Goal: Task Accomplishment & Management: Manage account settings

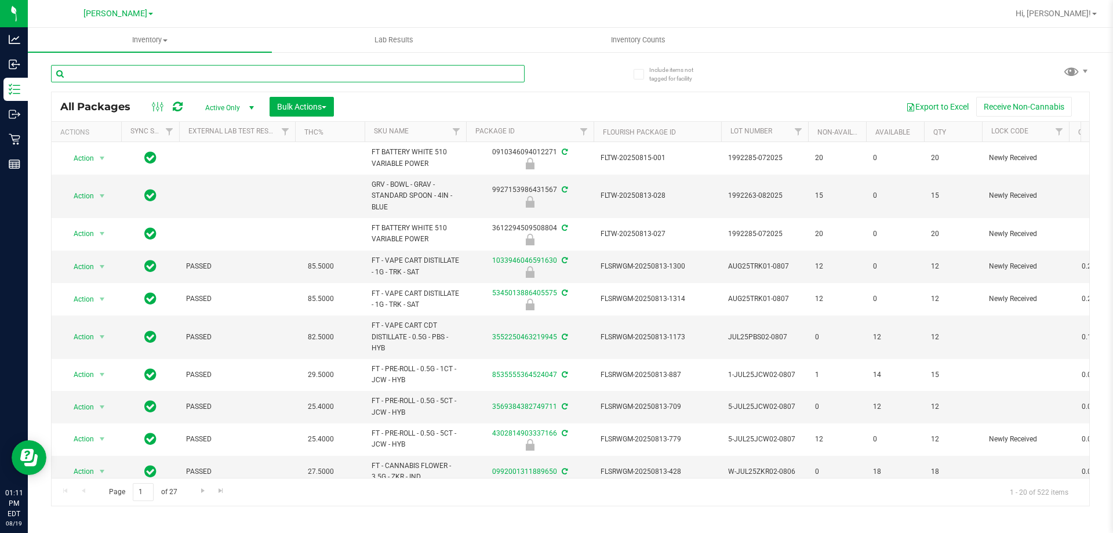
click at [228, 74] on input "text" at bounding box center [288, 73] width 474 height 17
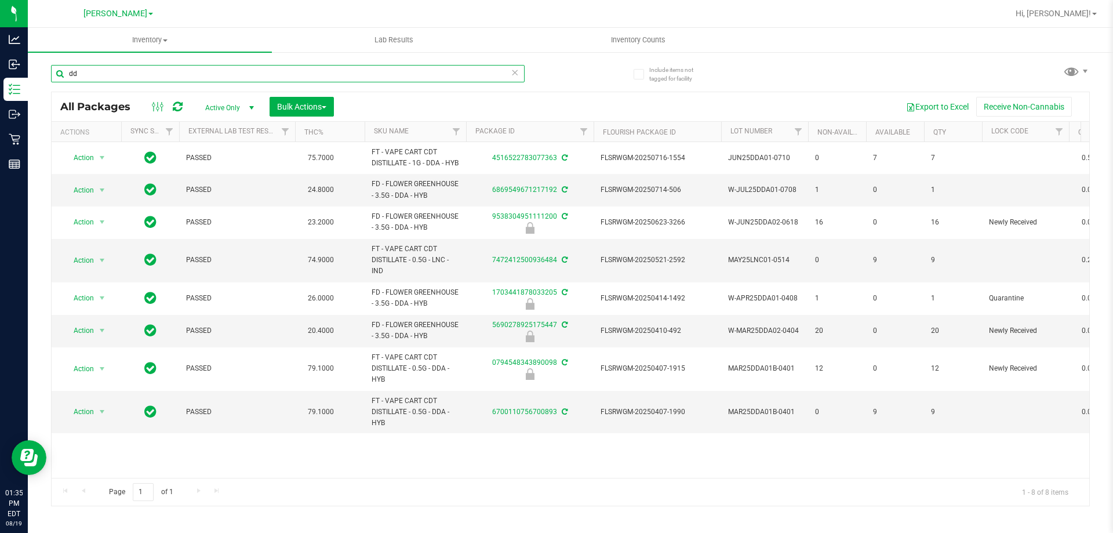
type input "d"
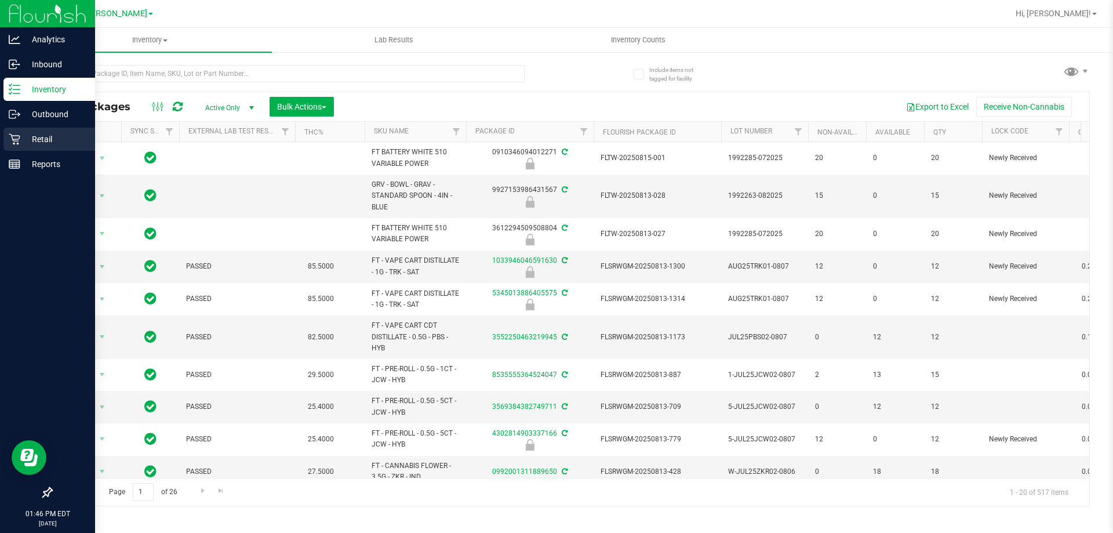
click at [30, 140] on p "Retail" at bounding box center [55, 139] width 70 height 14
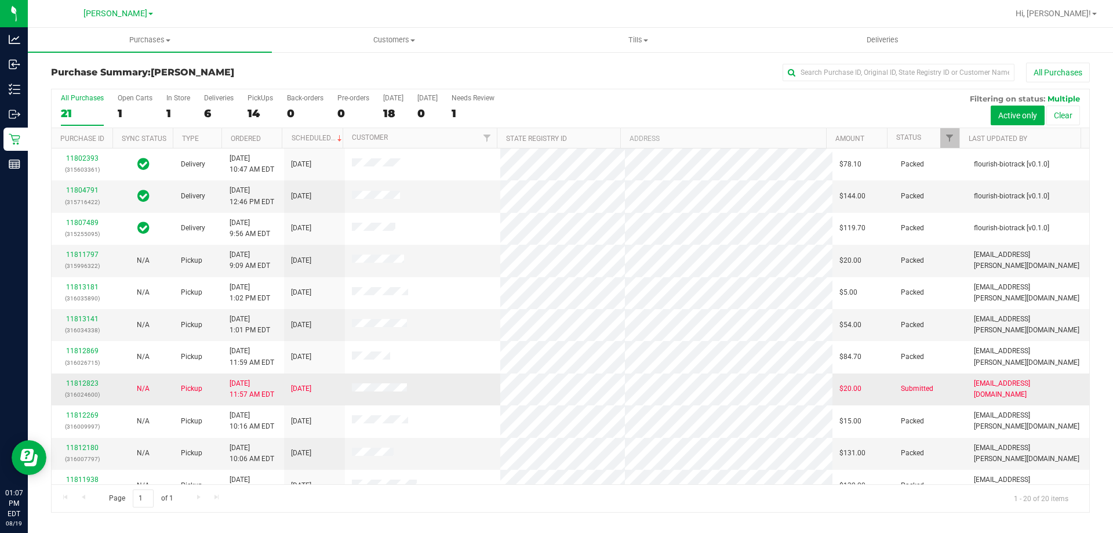
click at [74, 387] on div "11812823 (316024600)" at bounding box center [82, 389] width 47 height 22
click at [82, 380] on link "11812823" at bounding box center [82, 383] width 32 height 8
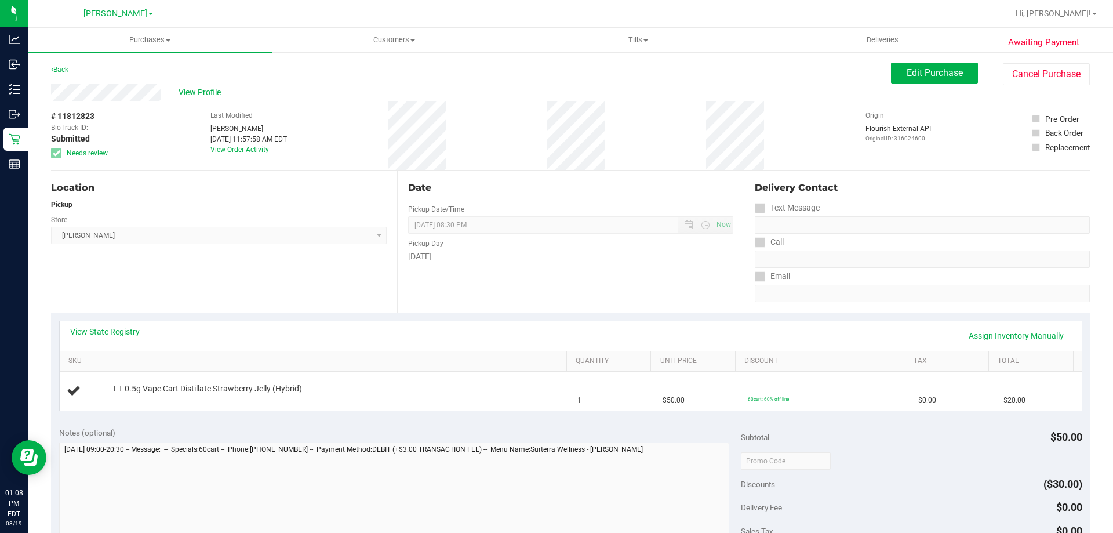
click at [359, 272] on div "Location Pickup Store Brandon WC Select Store Bonita Springs WC Boynton Beach W…" at bounding box center [224, 241] width 346 height 142
click at [1021, 70] on button "Cancel Purchase" at bounding box center [1046, 74] width 87 height 22
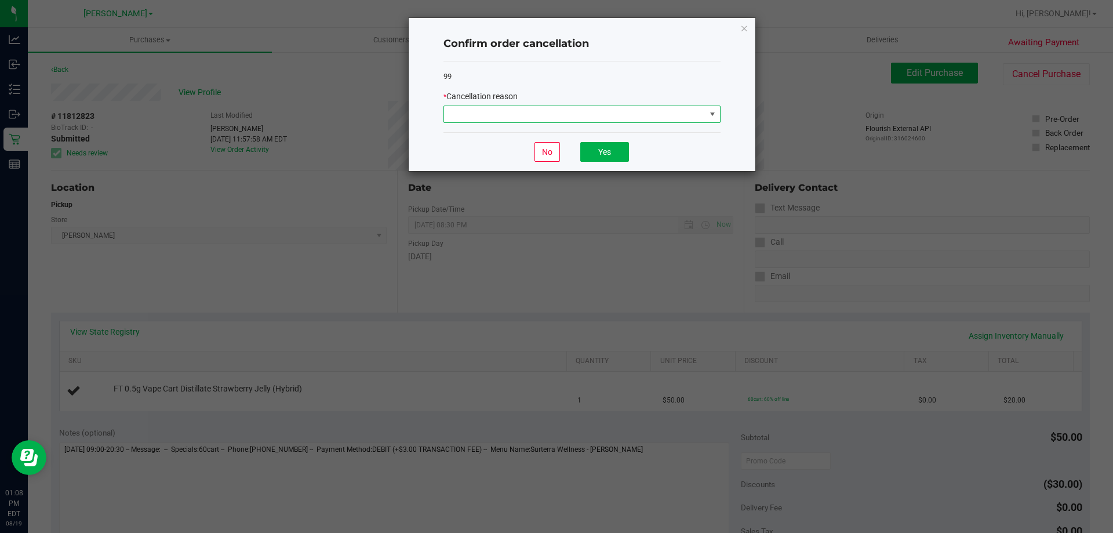
click at [518, 111] on span at bounding box center [574, 114] width 261 height 16
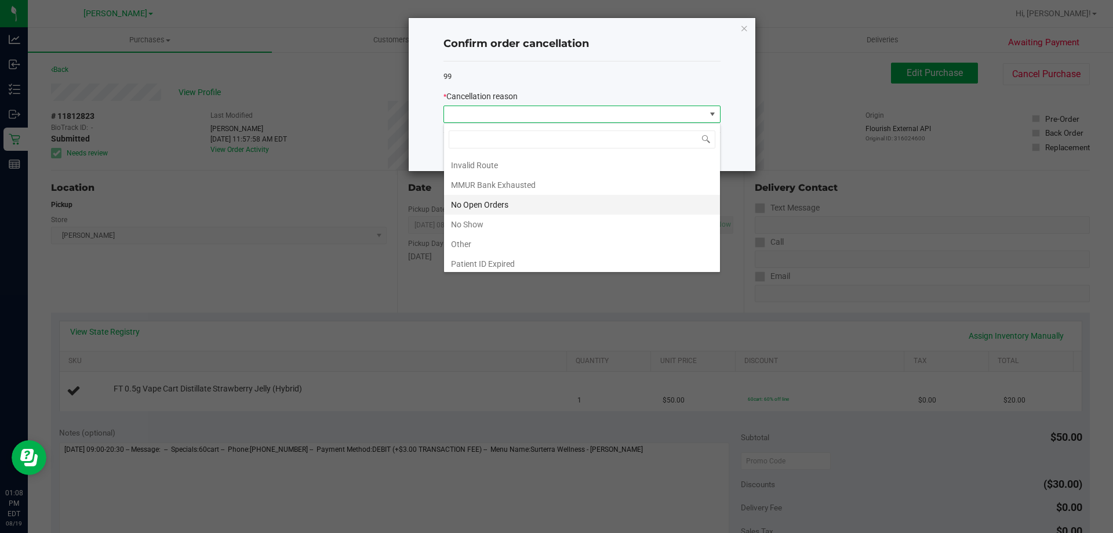
scroll to position [81, 0]
click at [546, 151] on span at bounding box center [582, 139] width 276 height 27
click at [546, 158] on li "MMUR Bank Exhausted" at bounding box center [582, 162] width 276 height 20
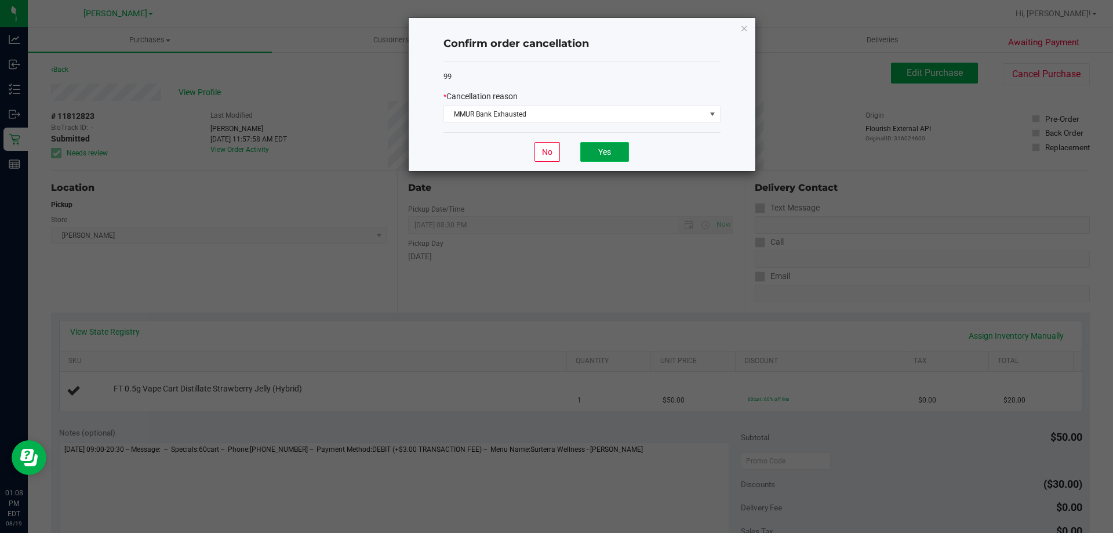
click at [608, 156] on button "Yes" at bounding box center [604, 152] width 49 height 20
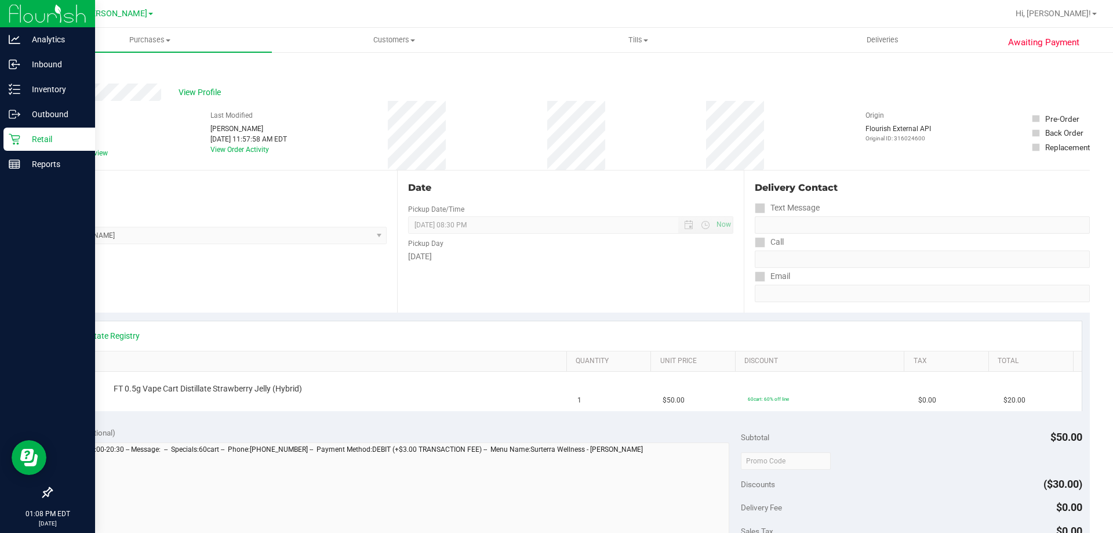
click at [38, 140] on p "Retail" at bounding box center [55, 139] width 70 height 14
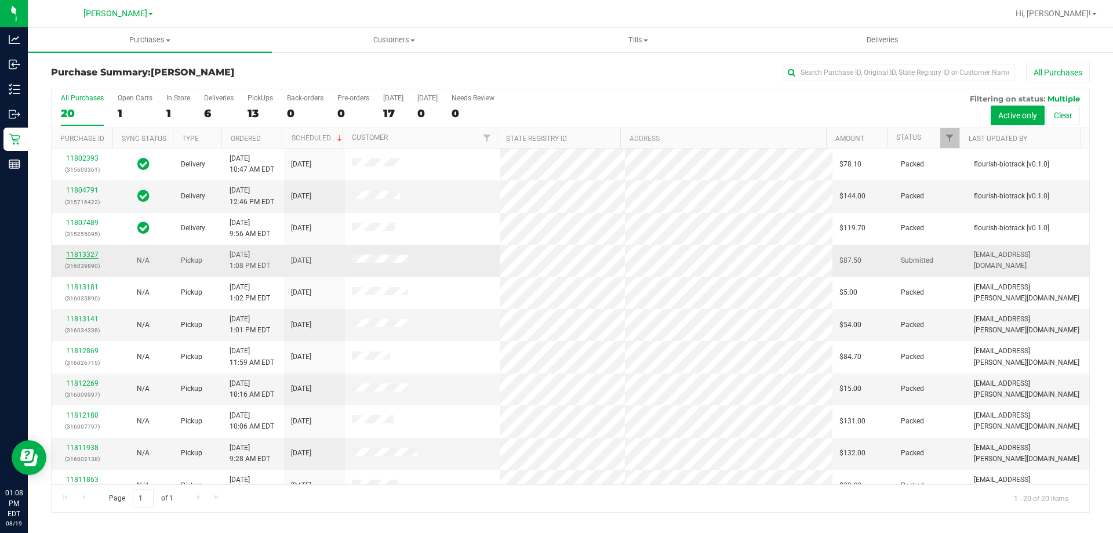
click at [79, 256] on link "11813327" at bounding box center [82, 254] width 32 height 8
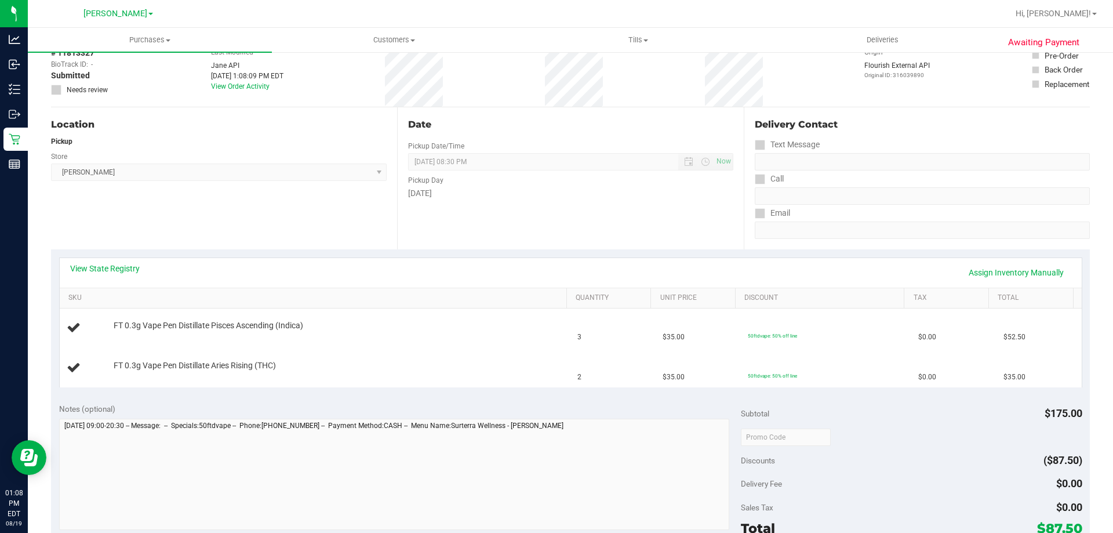
scroll to position [75, 0]
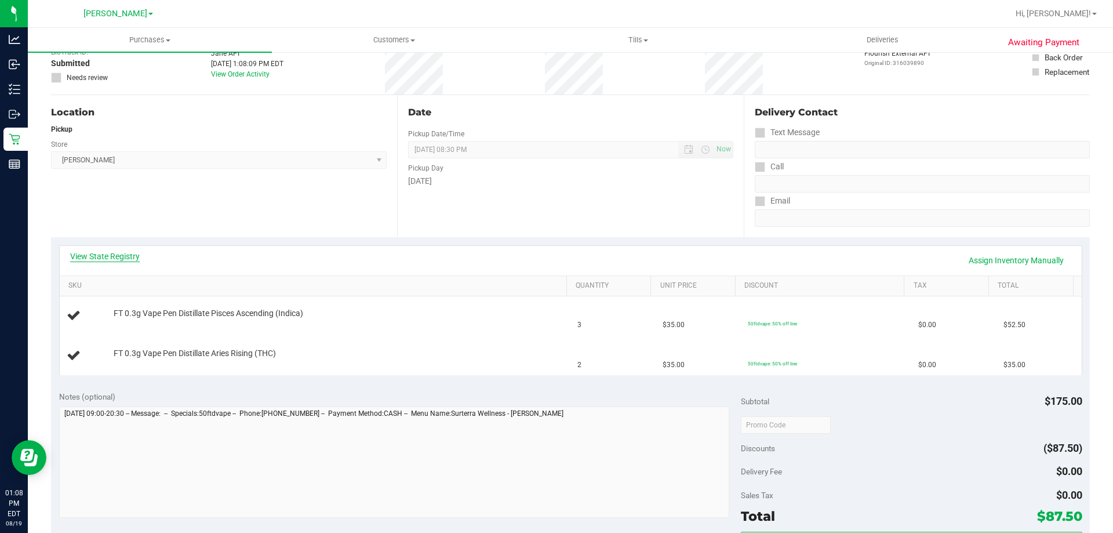
click at [129, 259] on link "View State Registry" at bounding box center [105, 256] width 70 height 12
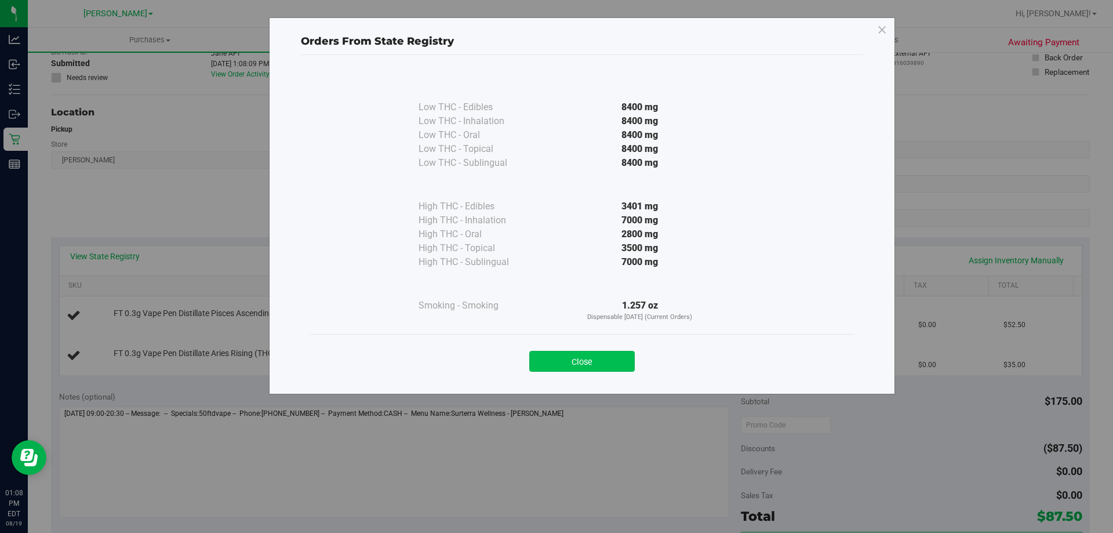
click at [575, 371] on button "Close" at bounding box center [582, 361] width 106 height 21
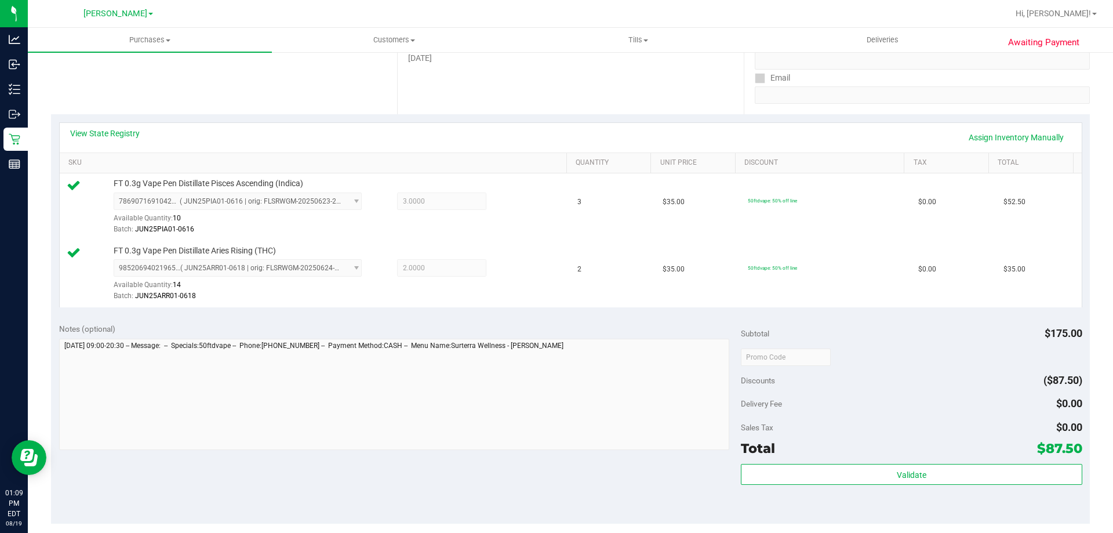
scroll to position [311, 0]
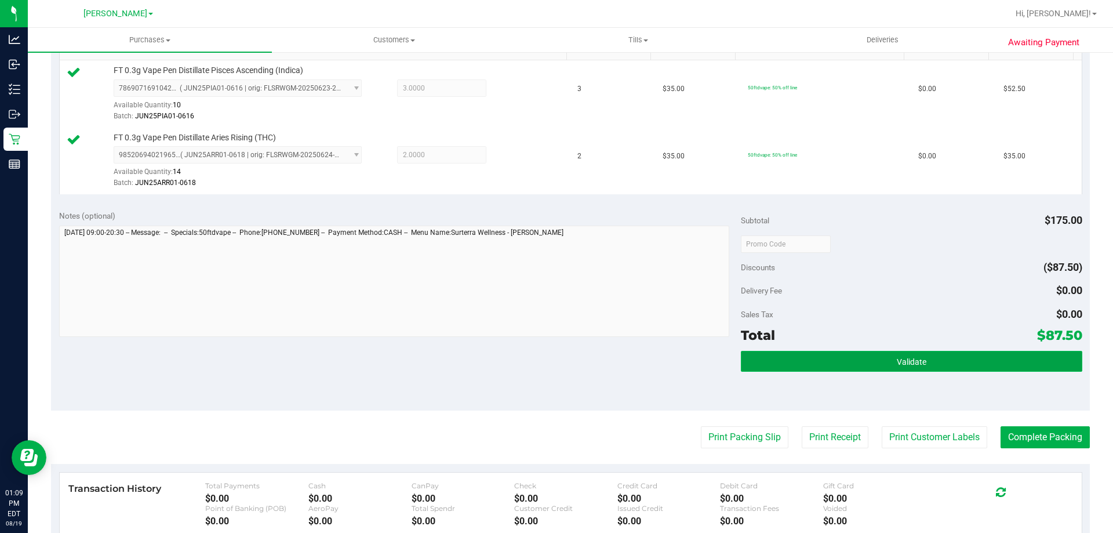
click at [775, 353] on button "Validate" at bounding box center [911, 361] width 341 height 21
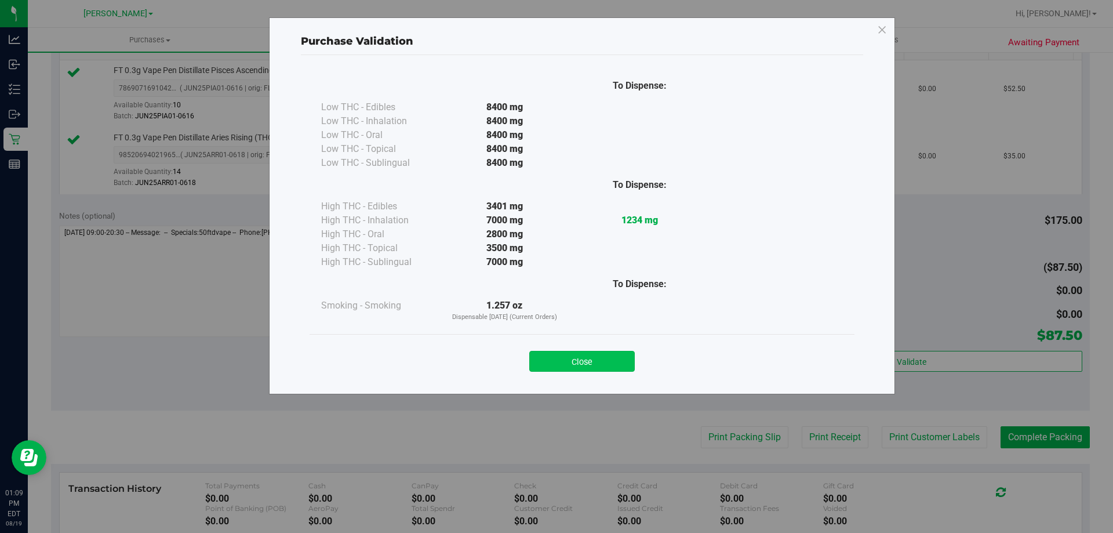
click at [595, 358] on button "Close" at bounding box center [582, 361] width 106 height 21
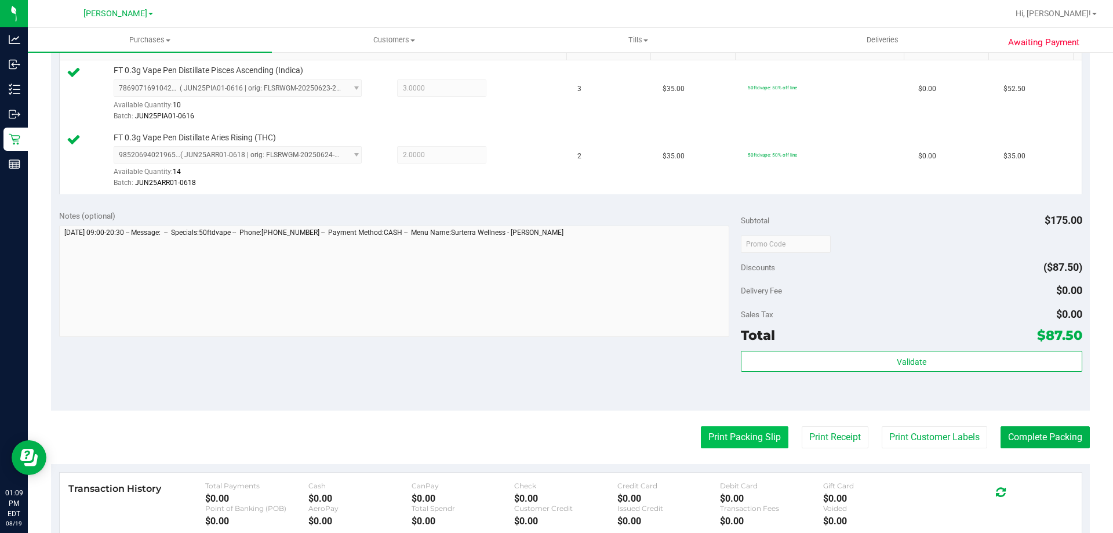
click at [740, 435] on button "Print Packing Slip" at bounding box center [745, 437] width 88 height 22
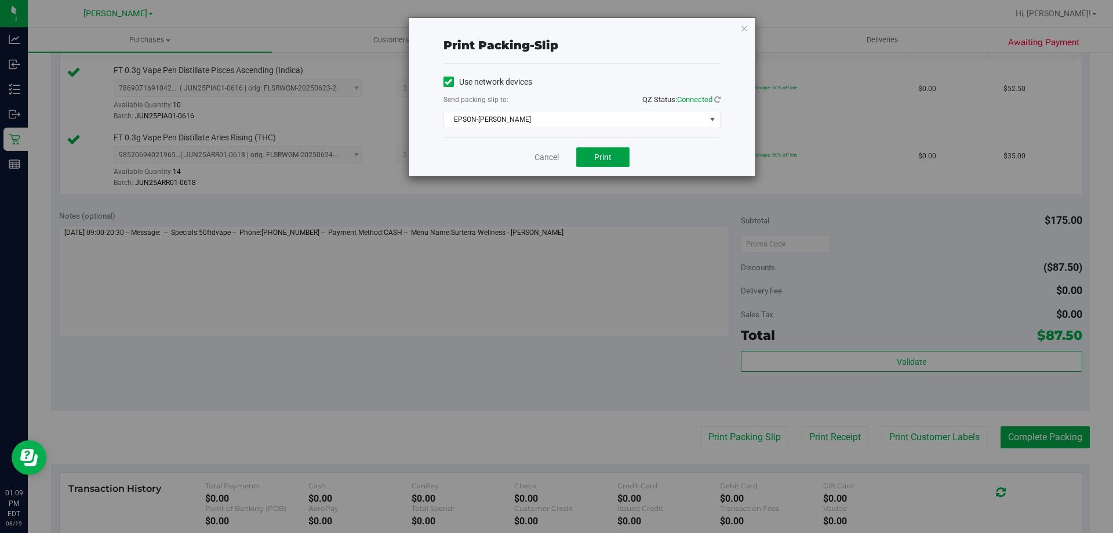
click at [613, 148] on button "Print" at bounding box center [602, 157] width 53 height 20
click at [542, 154] on link "Cancel" at bounding box center [547, 157] width 24 height 12
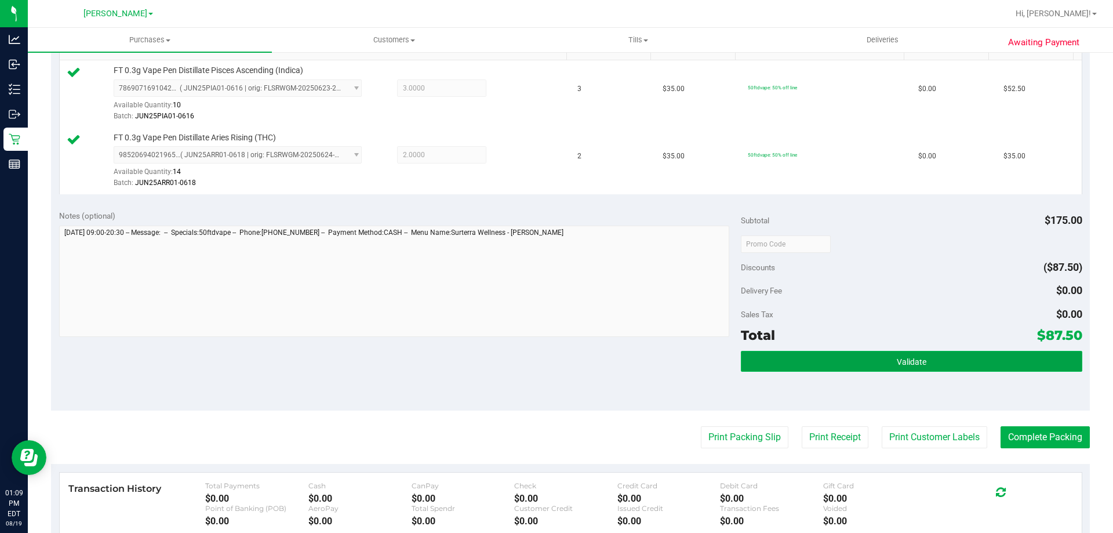
click at [907, 358] on span "Validate" at bounding box center [912, 361] width 30 height 9
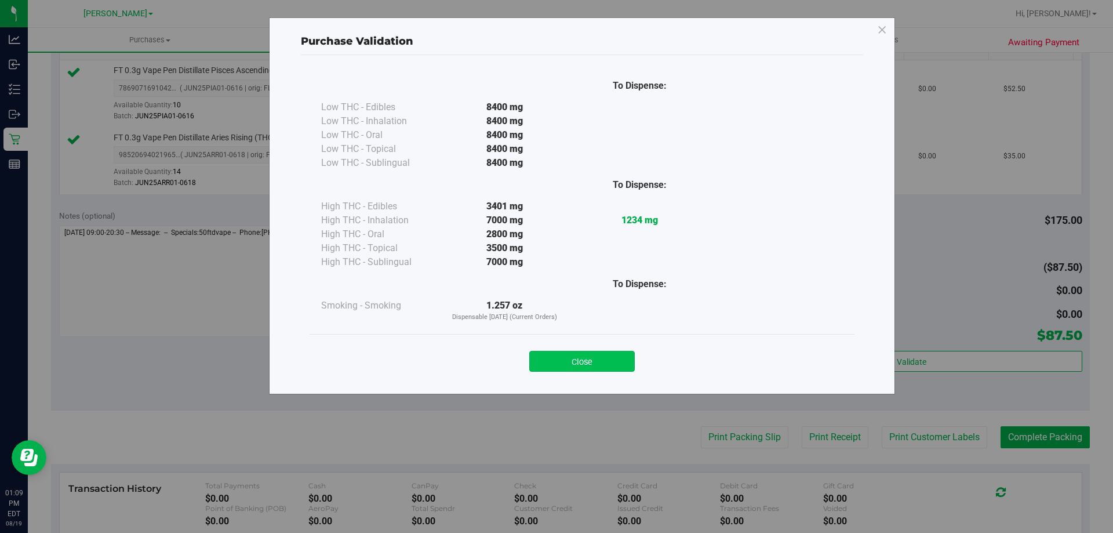
click at [619, 351] on button "Close" at bounding box center [582, 361] width 106 height 21
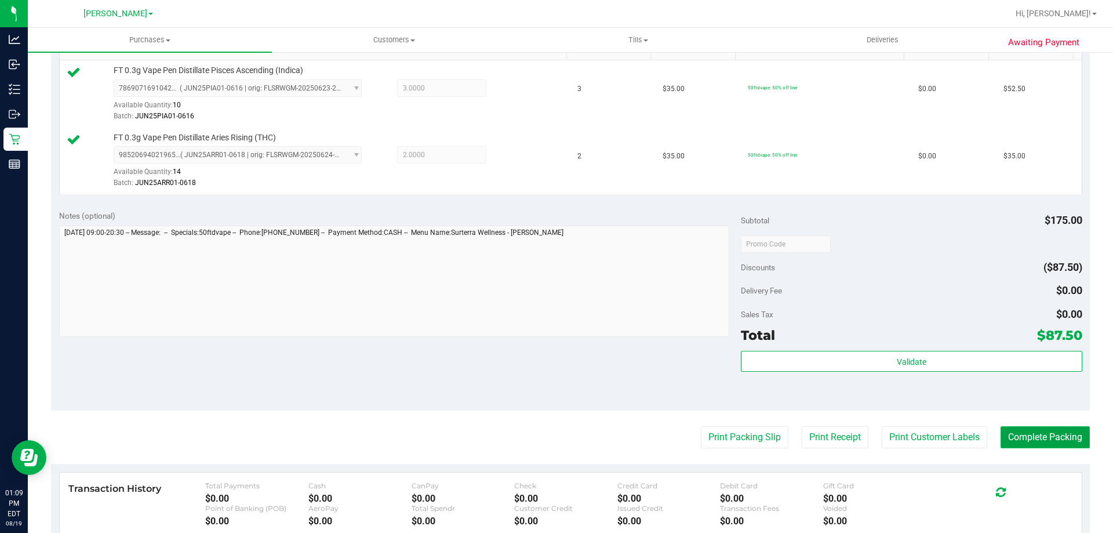
click at [1018, 430] on button "Complete Packing" at bounding box center [1045, 437] width 89 height 22
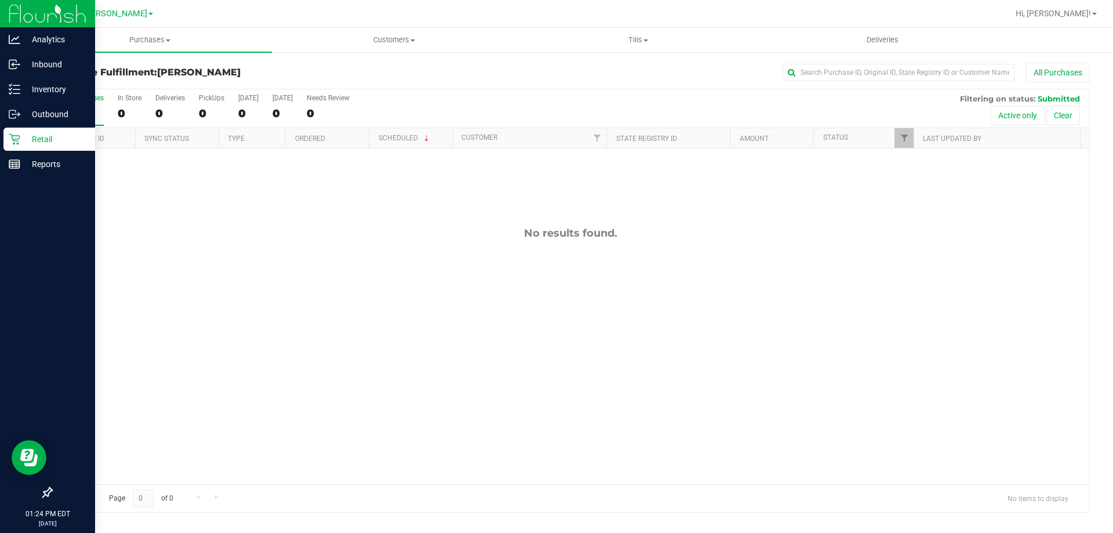
click at [39, 145] on p "Retail" at bounding box center [55, 139] width 70 height 14
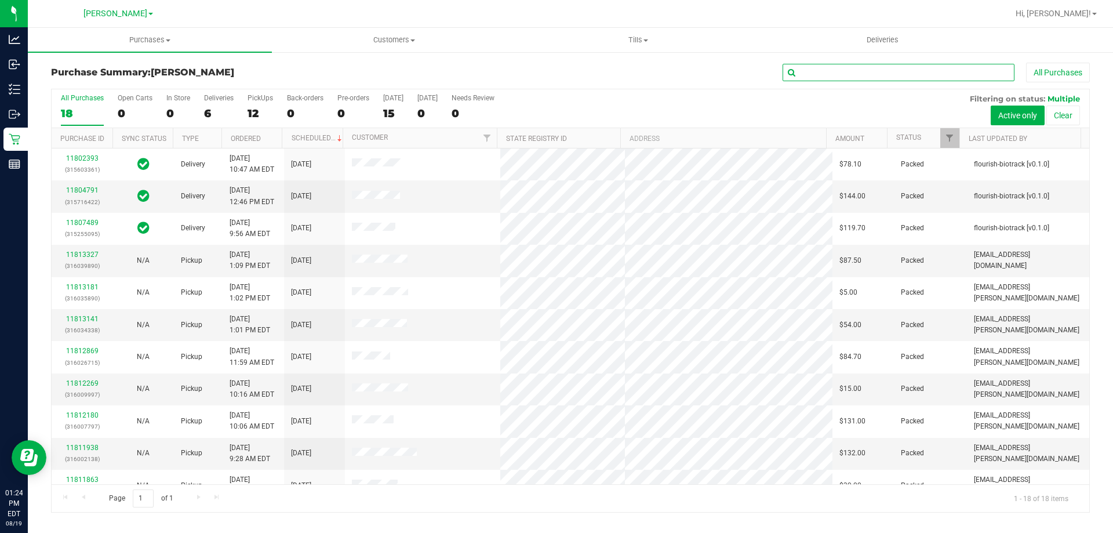
click at [838, 70] on input "text" at bounding box center [899, 72] width 232 height 17
click at [1055, 64] on button "All Purchases" at bounding box center [1058, 73] width 64 height 20
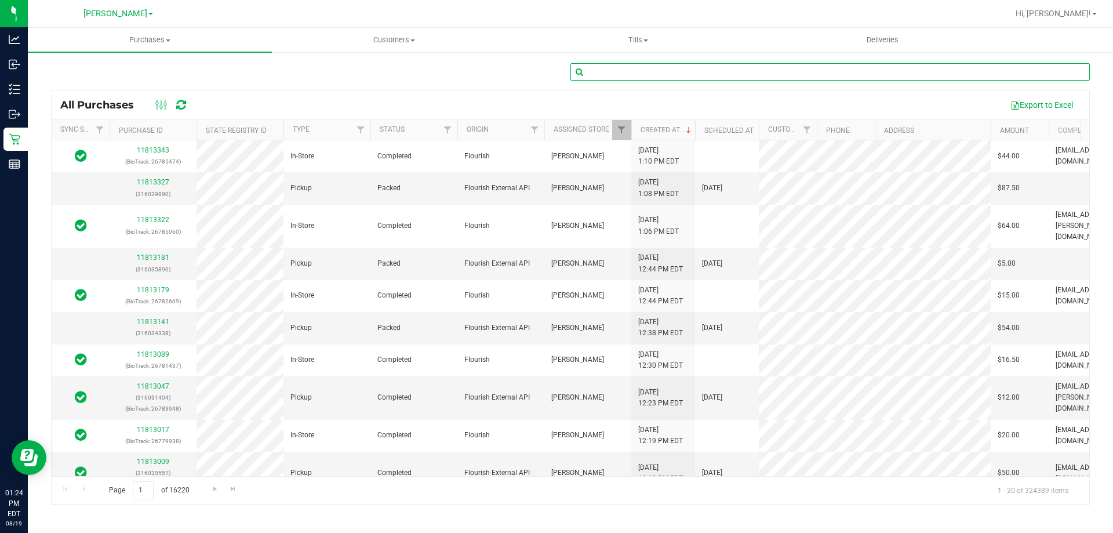
click at [634, 80] on input "text" at bounding box center [830, 71] width 519 height 17
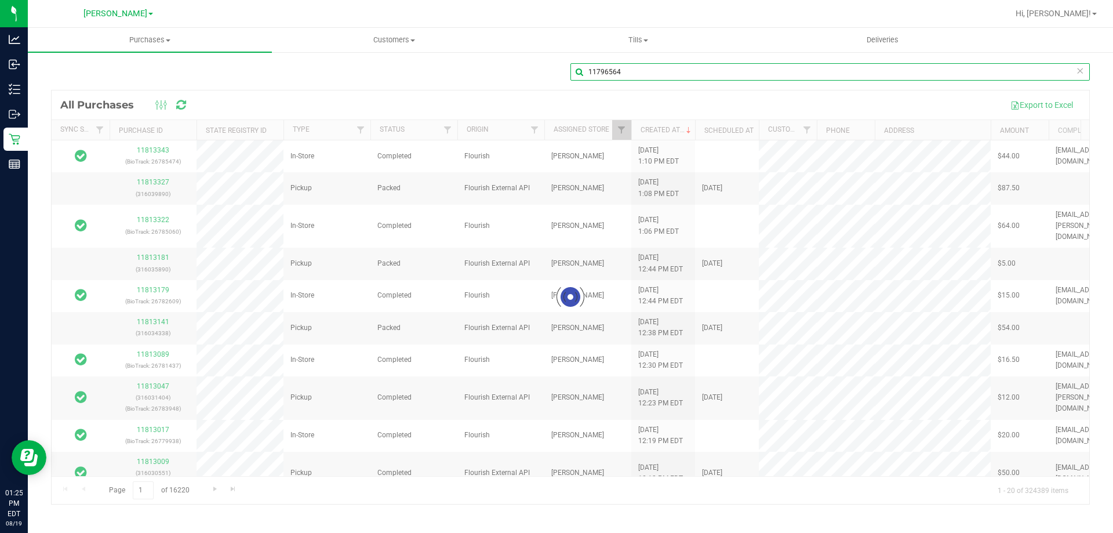
type input "11796564"
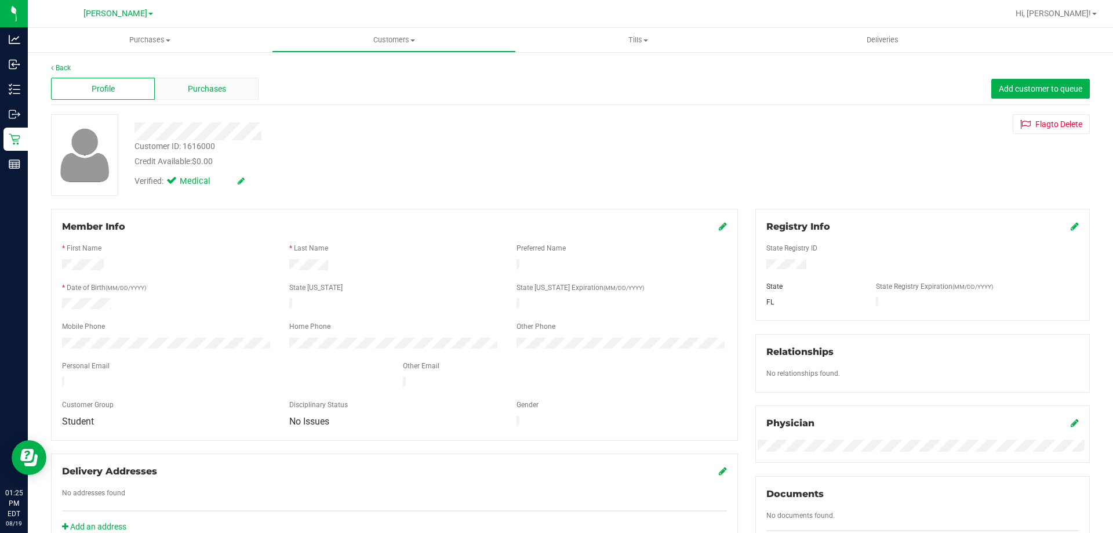
click at [201, 89] on span "Purchases" at bounding box center [207, 89] width 38 height 12
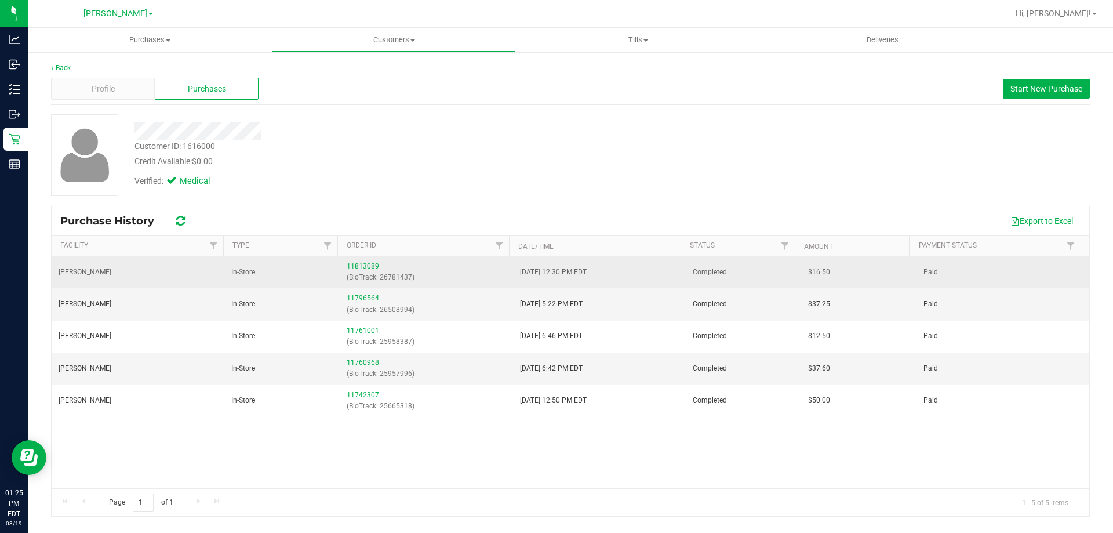
click at [375, 261] on div "11813089 (BioTrack: 26781437)" at bounding box center [426, 272] width 159 height 22
click at [357, 269] on link "11813089" at bounding box center [363, 266] width 32 height 8
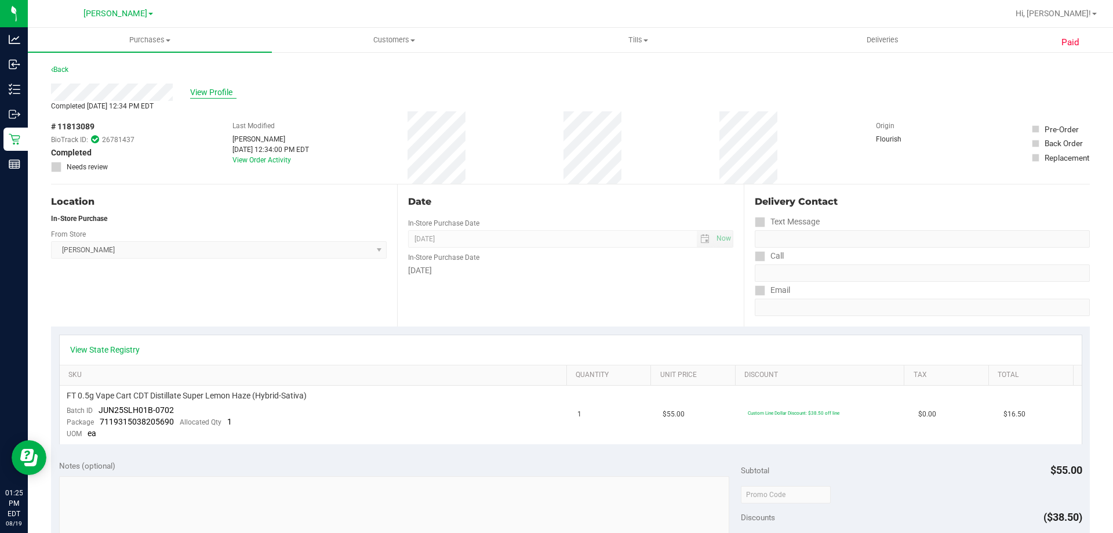
click at [203, 93] on span "View Profile" at bounding box center [213, 92] width 46 height 12
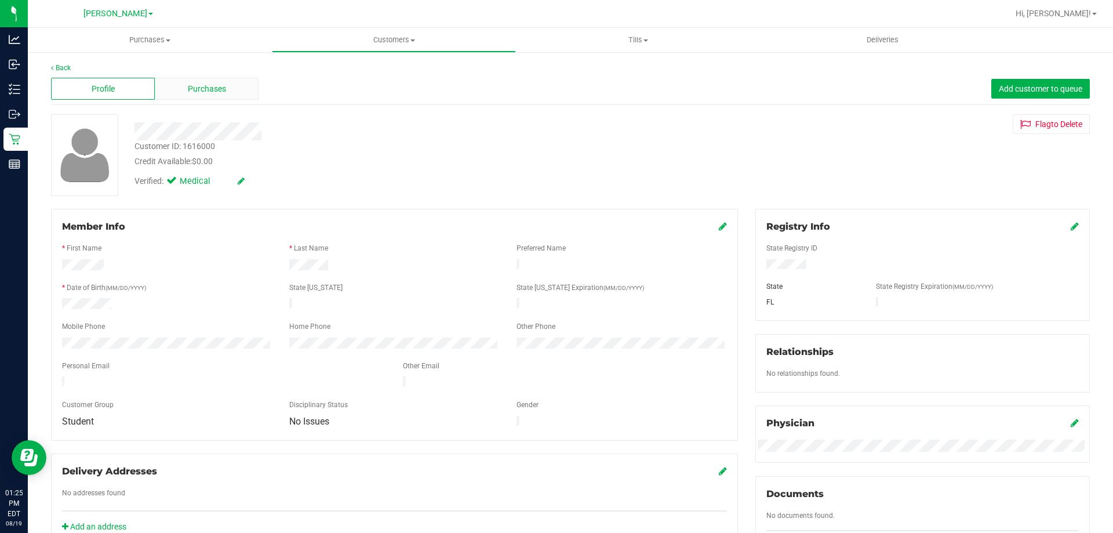
click at [225, 89] on div "Purchases" at bounding box center [207, 89] width 104 height 22
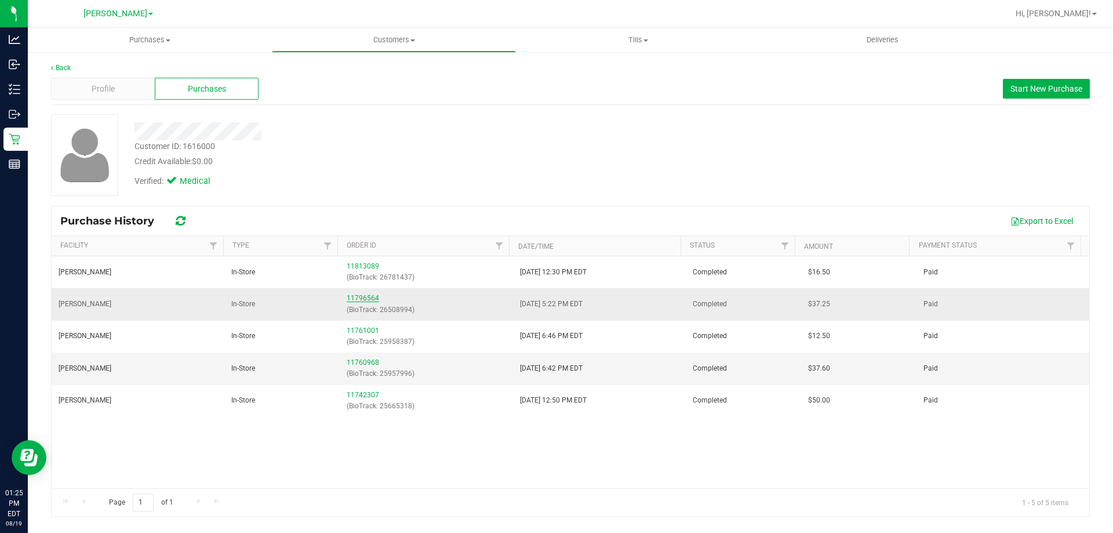
click at [349, 300] on link "11796564" at bounding box center [363, 298] width 32 height 8
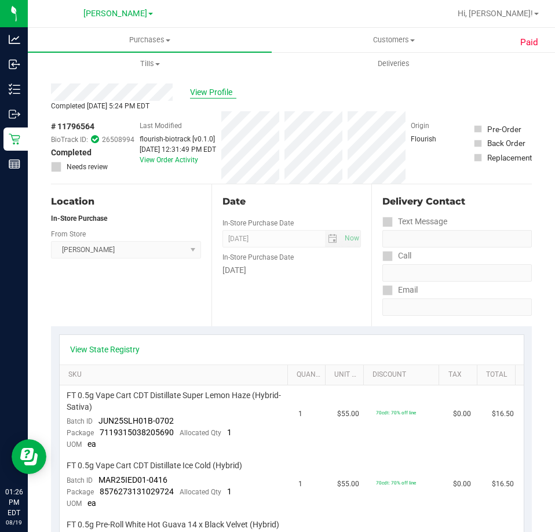
click at [212, 90] on span "View Profile" at bounding box center [213, 92] width 46 height 12
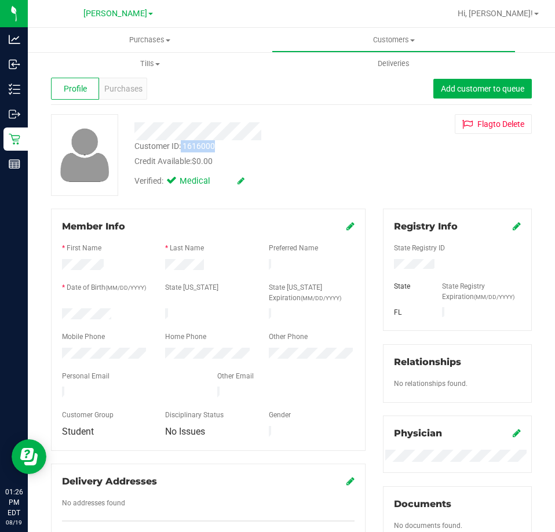
drag, startPoint x: 226, startPoint y: 142, endPoint x: 181, endPoint y: 147, distance: 44.9
click at [181, 147] on div "Customer ID: 1616000 Credit Available: $0.00" at bounding box center [250, 153] width 249 height 27
copy div "1616000"
click at [115, 81] on div "Purchases" at bounding box center [123, 89] width 48 height 22
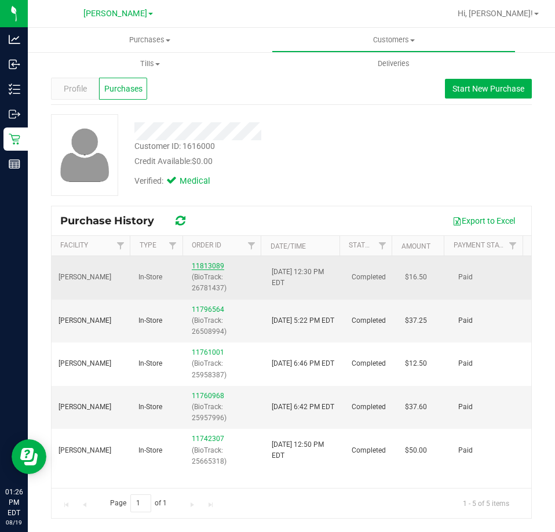
click at [213, 267] on link "11813089" at bounding box center [208, 266] width 32 height 8
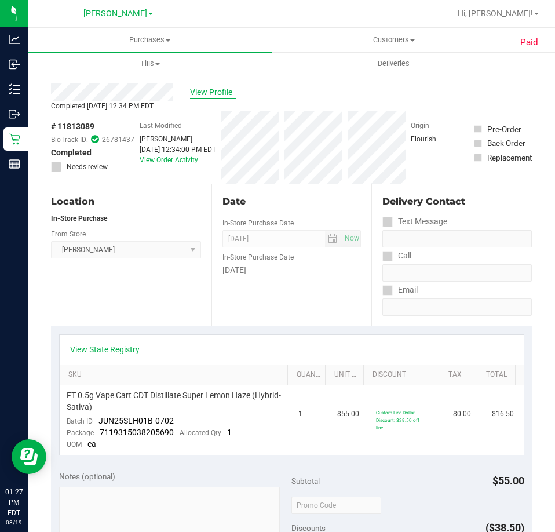
click at [219, 92] on span "View Profile" at bounding box center [213, 92] width 46 height 12
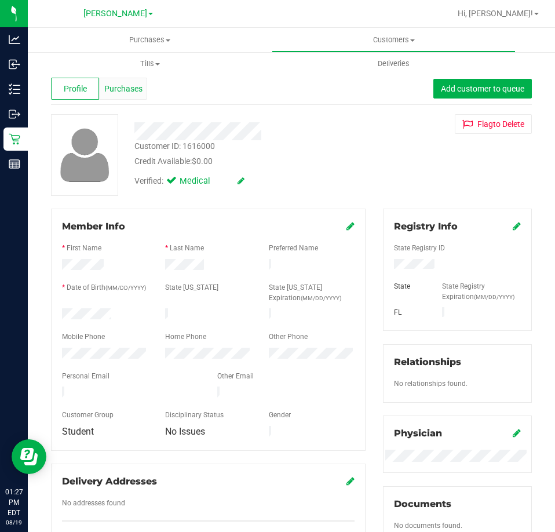
click at [133, 89] on span "Purchases" at bounding box center [123, 89] width 38 height 12
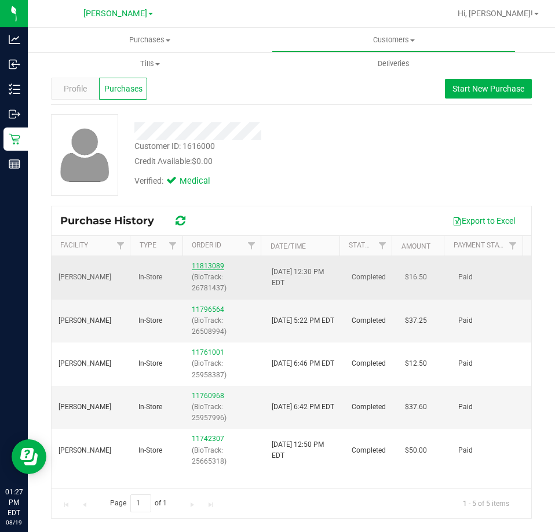
click at [205, 265] on link "11813089" at bounding box center [208, 266] width 32 height 8
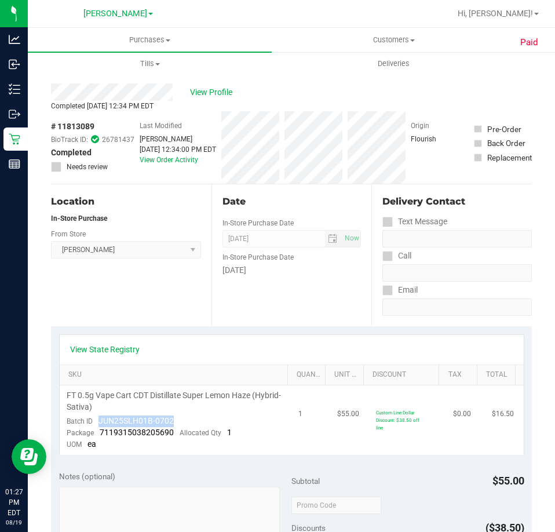
drag, startPoint x: 180, startPoint y: 421, endPoint x: 99, endPoint y: 422, distance: 80.6
click at [99, 422] on td "FT 0.5g Vape Cart CDT Distillate Super Lemon Haze (Hybrid-Sativa) Batch ID JUN2…" at bounding box center [176, 421] width 232 height 70
click at [194, 94] on span "View Profile" at bounding box center [213, 92] width 46 height 12
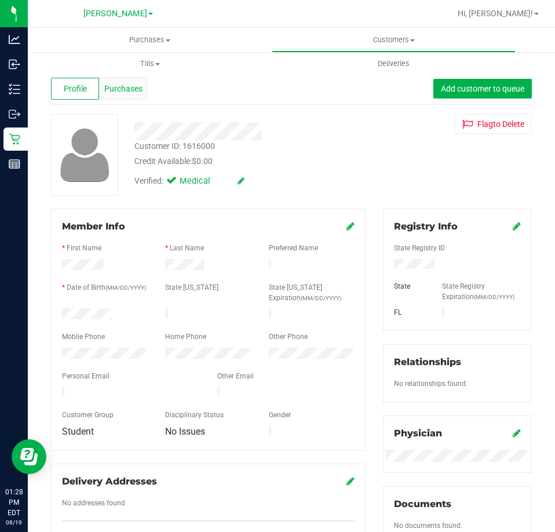
click at [122, 87] on span "Purchases" at bounding box center [123, 89] width 38 height 12
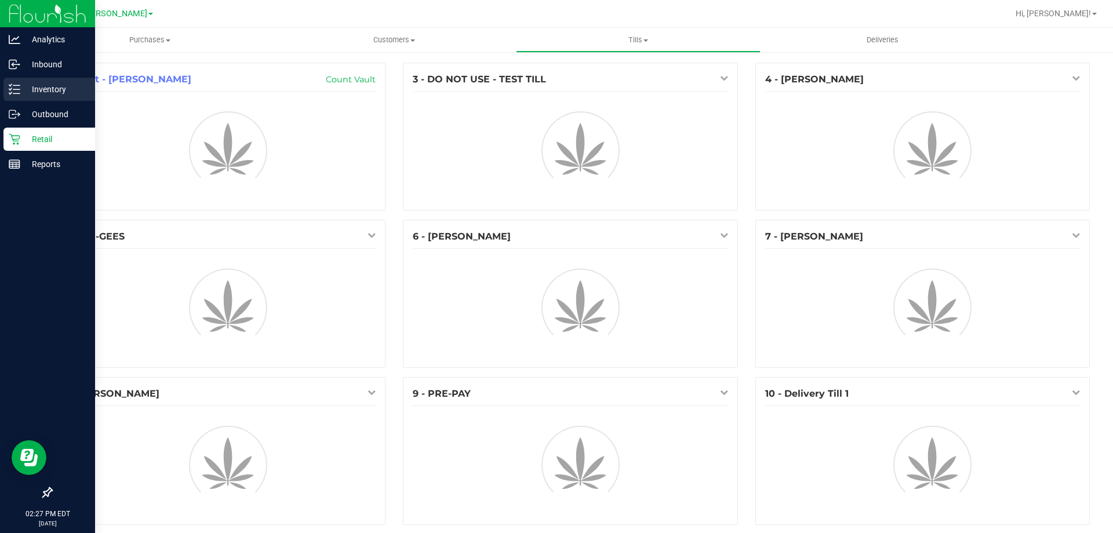
click at [10, 88] on icon at bounding box center [15, 89] width 12 height 12
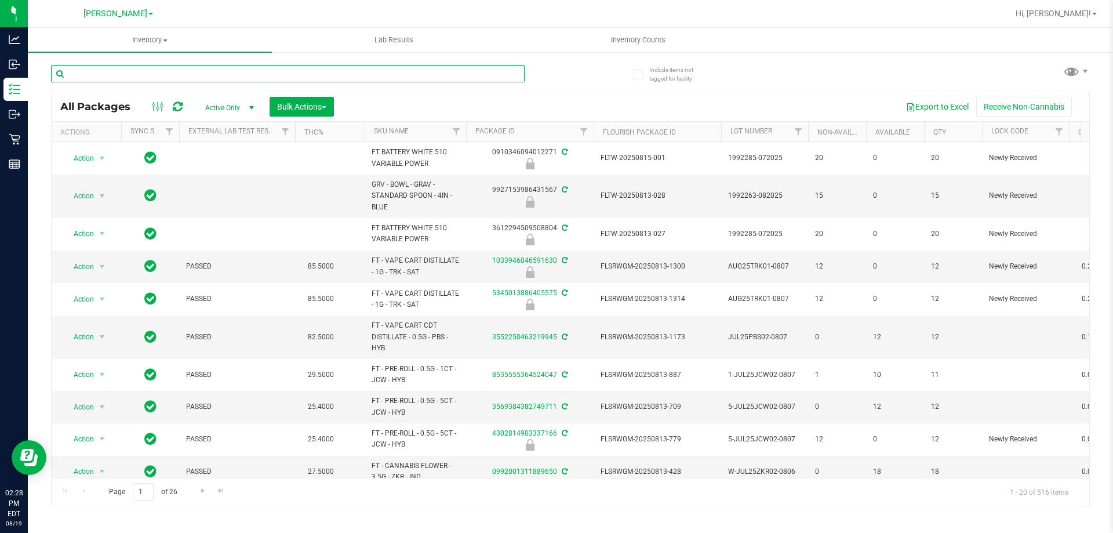
click at [369, 74] on input "text" at bounding box center [288, 73] width 474 height 17
type input "pzt"
